Goal: Task Accomplishment & Management: Use online tool/utility

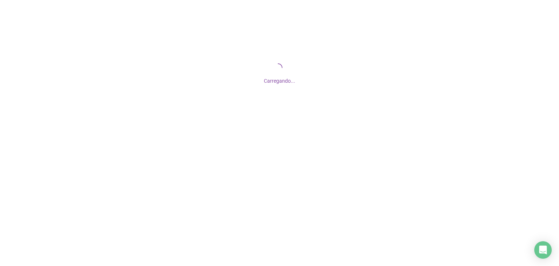
click at [271, 82] on span "Carregando..." at bounding box center [279, 81] width 31 height 6
click at [275, 129] on div "Carregando..." at bounding box center [279, 73] width 559 height 146
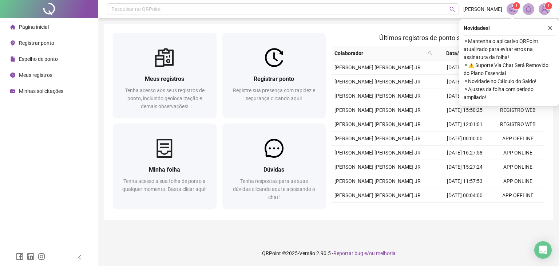
click at [40, 45] on span "Registrar ponto" at bounding box center [36, 43] width 35 height 6
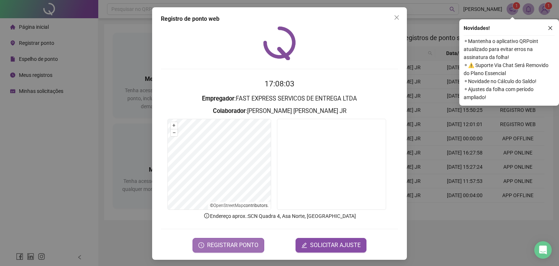
click at [244, 245] on span "REGISTRAR PONTO" at bounding box center [232, 245] width 51 height 9
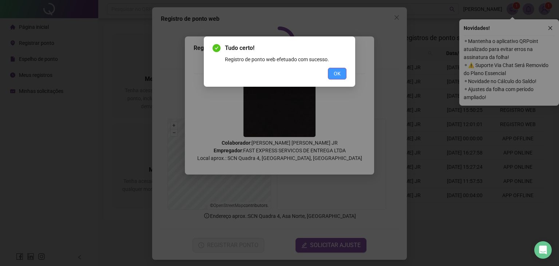
click at [341, 71] on span "OK" at bounding box center [337, 74] width 7 height 8
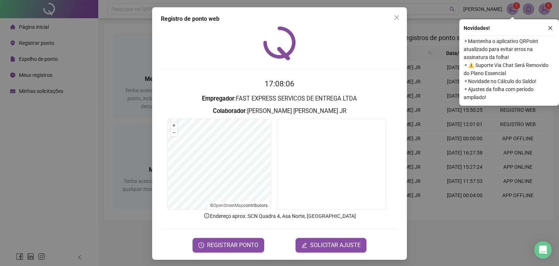
drag, startPoint x: 391, startPoint y: 17, endPoint x: 360, endPoint y: 18, distance: 31.3
click at [394, 17] on icon "close" at bounding box center [397, 18] width 6 height 6
